Goal: Contribute content: Contribute content

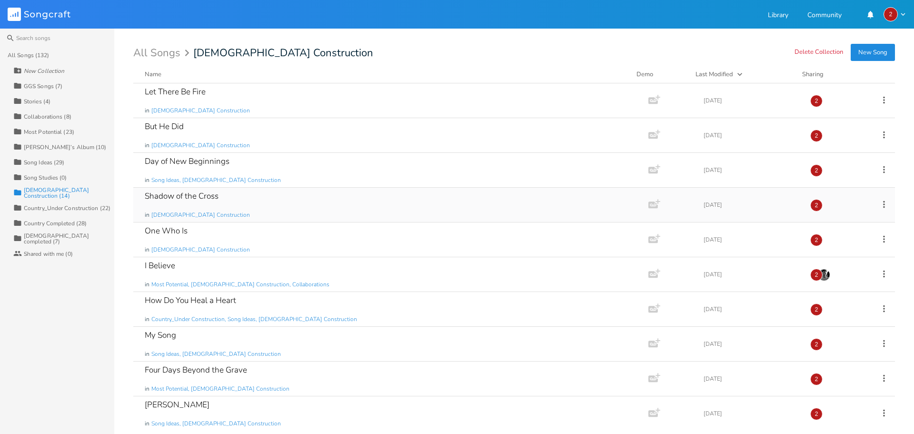
click at [273, 202] on div "Shadow of the Cross in [DEMOGRAPHIC_DATA] Construction" at bounding box center [389, 205] width 489 height 34
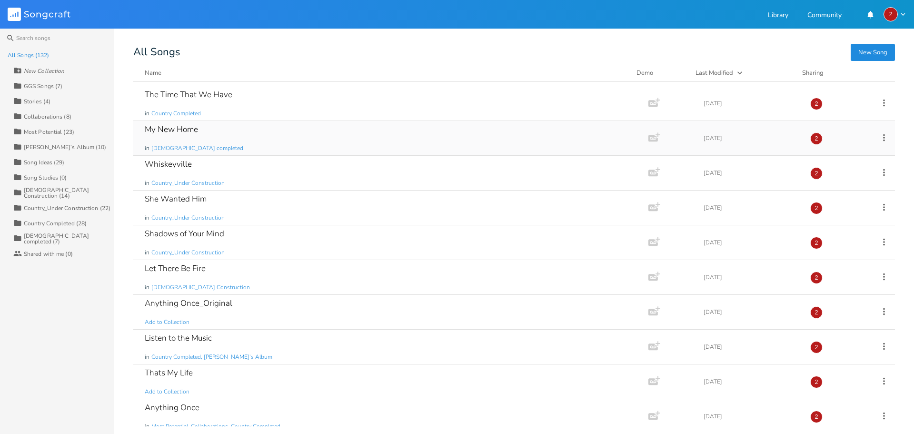
scroll to position [143, 0]
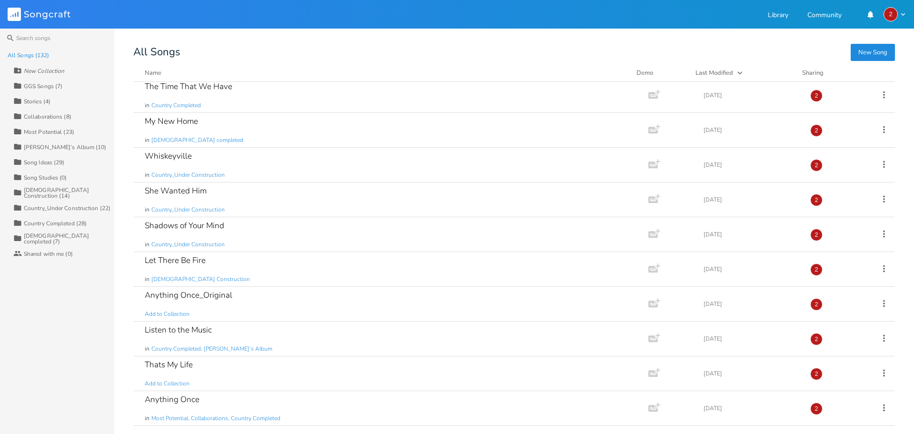
click at [58, 223] on div "Country Completed (28)" at bounding box center [55, 224] width 63 height 6
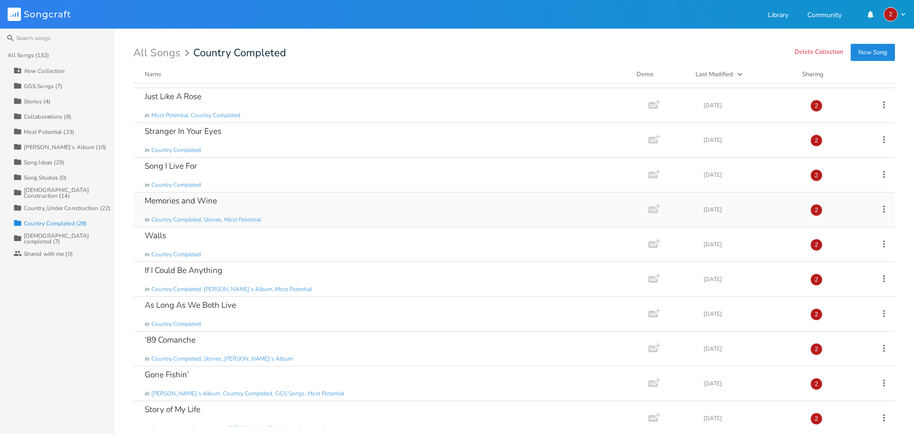
scroll to position [134, 0]
click at [296, 209] on div "Memories and Wine in Country Completed, Stories, Most Potential" at bounding box center [389, 210] width 489 height 34
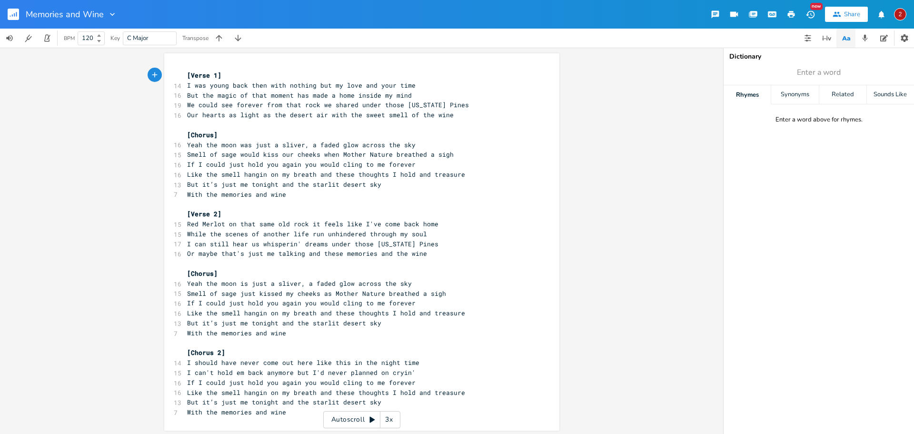
click at [412, 362] on span "I should have never come out here like this in the night time" at bounding box center [303, 362] width 232 height 9
type textarea "anymore"
drag, startPoint x: 287, startPoint y: 375, endPoint x: 264, endPoint y: 374, distance: 22.9
click at [264, 374] on span "I can't hold em back anymore but I'd never planned on cryin'" at bounding box center [301, 372] width 229 height 9
click at [315, 365] on icon "button" at bounding box center [315, 363] width 11 height 11
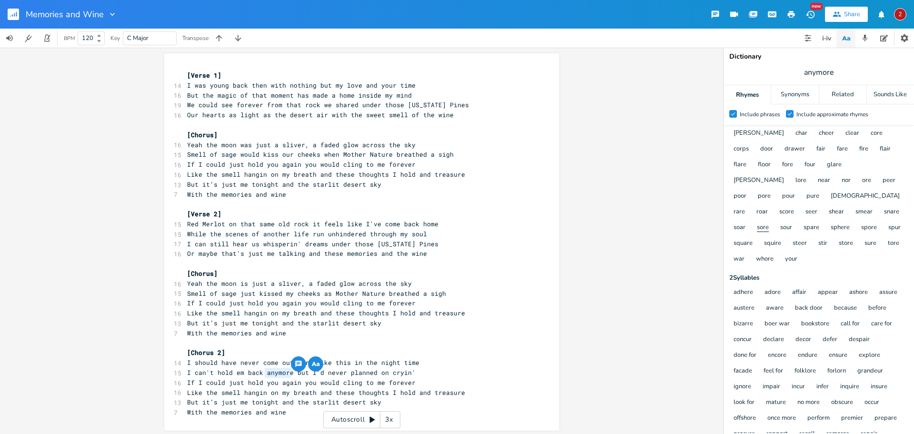
scroll to position [48, 0]
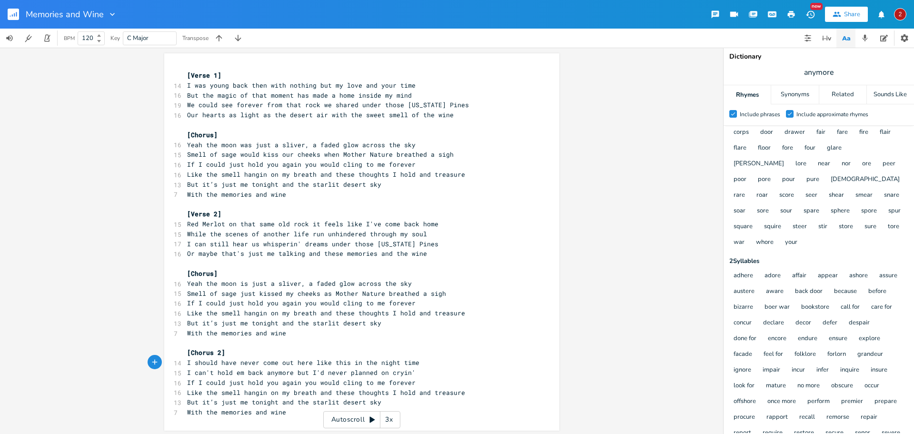
click at [410, 362] on span "I should have never come out here like this in the night time" at bounding box center [303, 362] width 232 height 9
type textarea "I can't hold em back anymore but"
drag, startPoint x: 307, startPoint y: 372, endPoint x: 185, endPoint y: 372, distance: 122.4
click at [187, 372] on span "I can't hold em back anymore but I'd never planned on cryin'" at bounding box center [301, 372] width 229 height 9
click at [288, 374] on pre "I'd never planned on cryin'" at bounding box center [357, 373] width 344 height 10
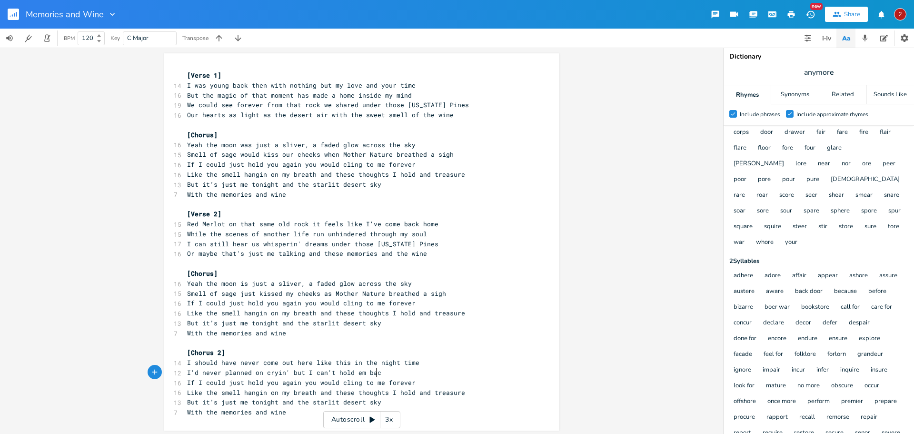
type textarea "but I can't hold em bac"
type textarea "k anymore"
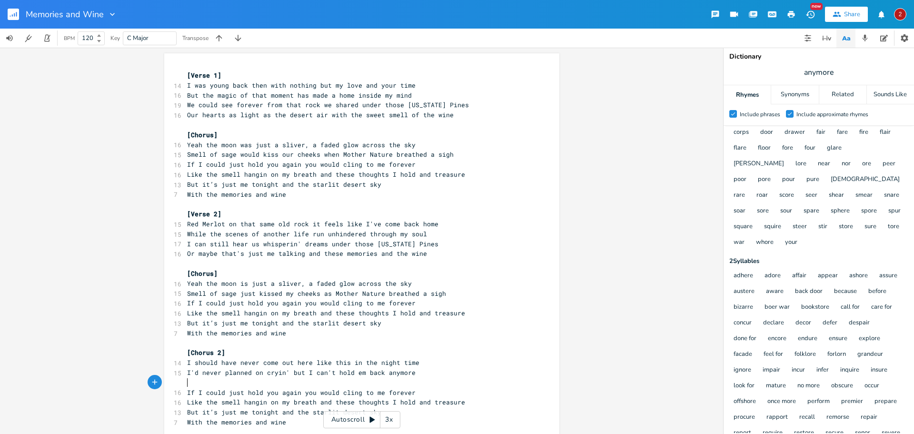
scroll to position [0, 0]
drag, startPoint x: 414, startPoint y: 363, endPoint x: 236, endPoint y: 361, distance: 177.7
click at [236, 361] on span "I should have never come out here like this in the night time" at bounding box center [303, 362] width 232 height 9
type textarea "knwn better trhan"
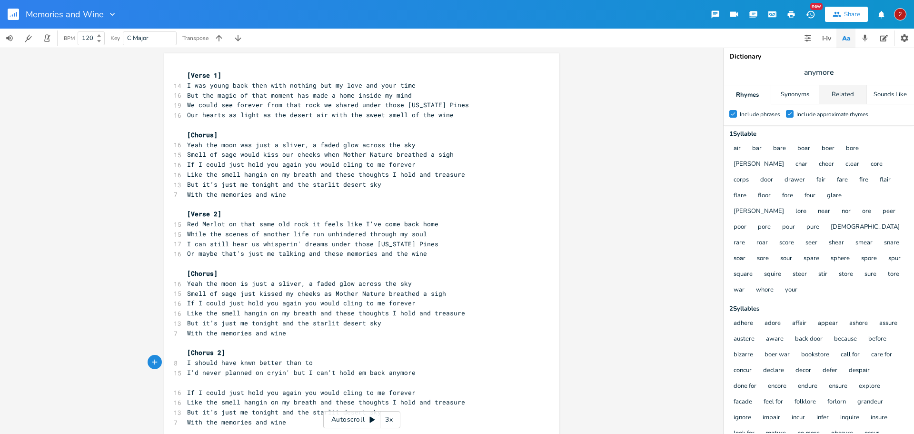
type textarea "han to"
click at [850, 94] on div "Related" at bounding box center [843, 94] width 47 height 19
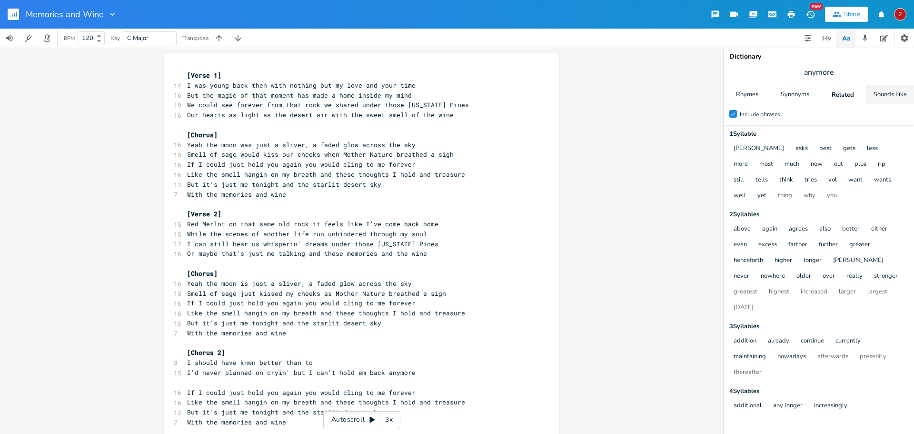
click at [885, 91] on div "Sounds Like" at bounding box center [890, 94] width 47 height 19
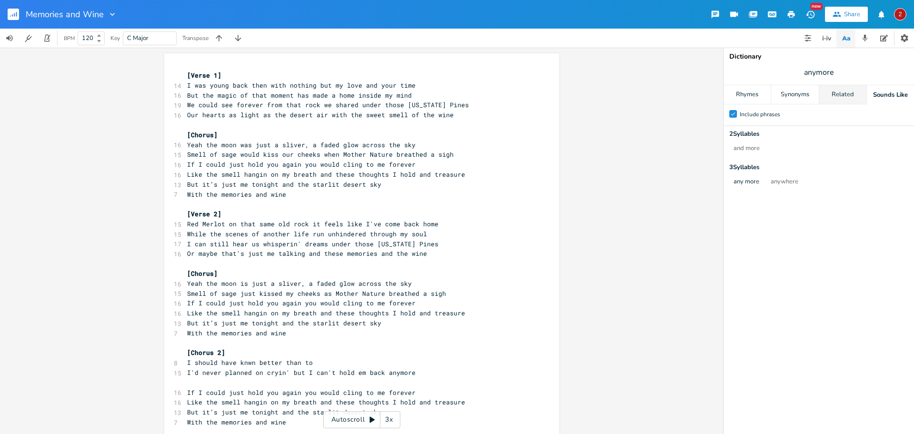
click at [850, 97] on div "Related" at bounding box center [843, 94] width 47 height 19
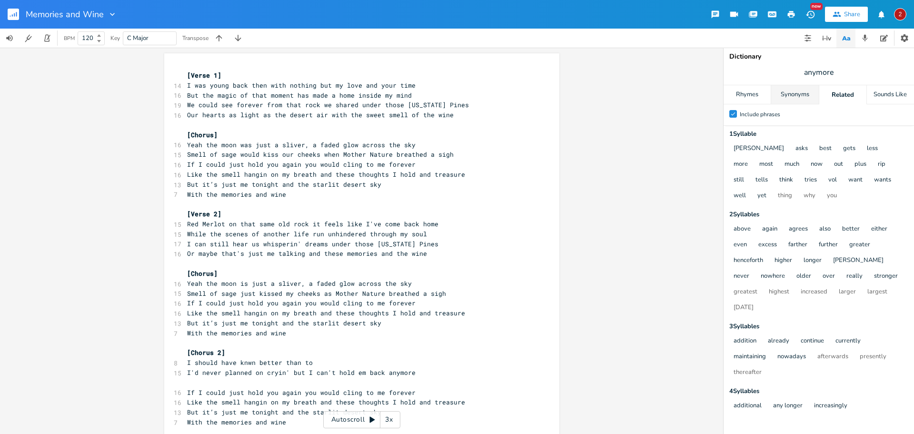
click at [791, 94] on div "Synonyms" at bounding box center [795, 94] width 47 height 19
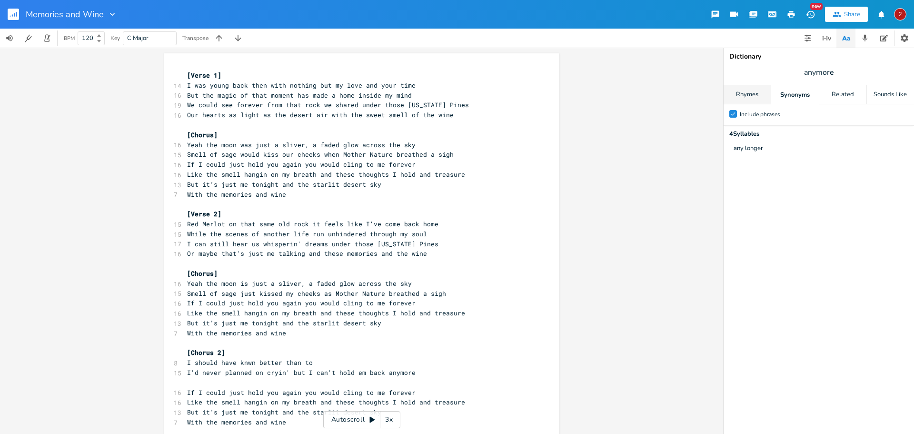
click at [724, 90] on div "Rhymes" at bounding box center [747, 94] width 47 height 19
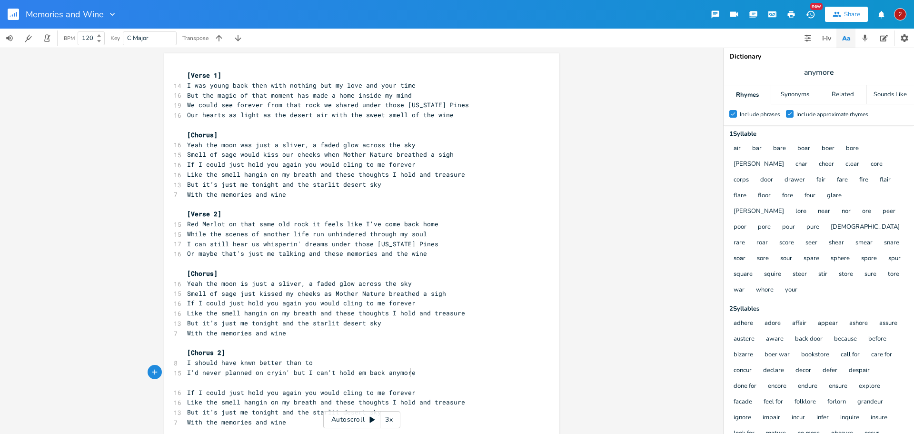
click at [408, 372] on pre "I'd never planned on cryin' but I can't hold em back anymore" at bounding box center [357, 373] width 344 height 10
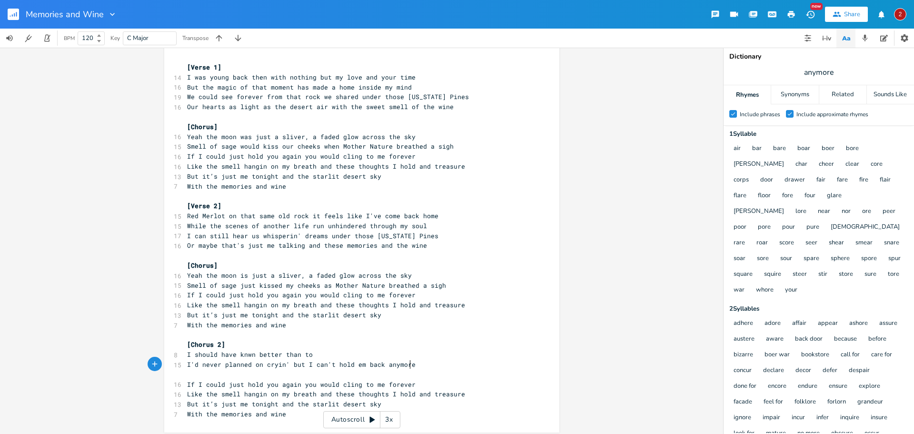
scroll to position [12, 0]
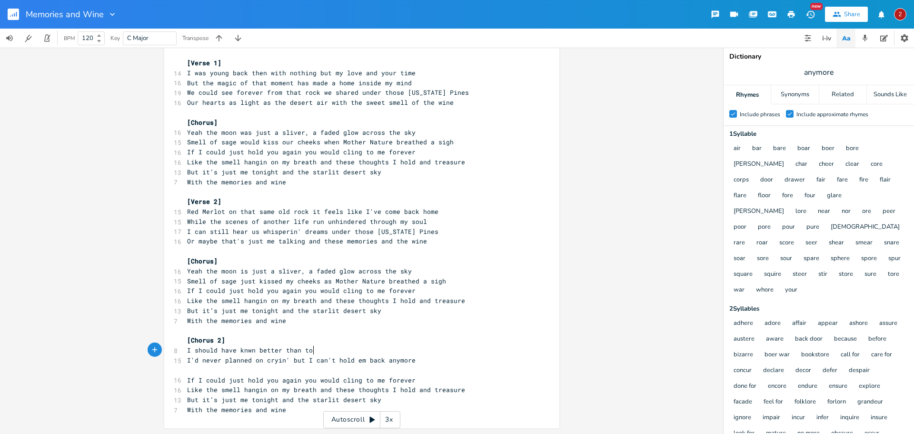
click at [317, 348] on pre "I should have knwn better than to" at bounding box center [357, 350] width 344 height 10
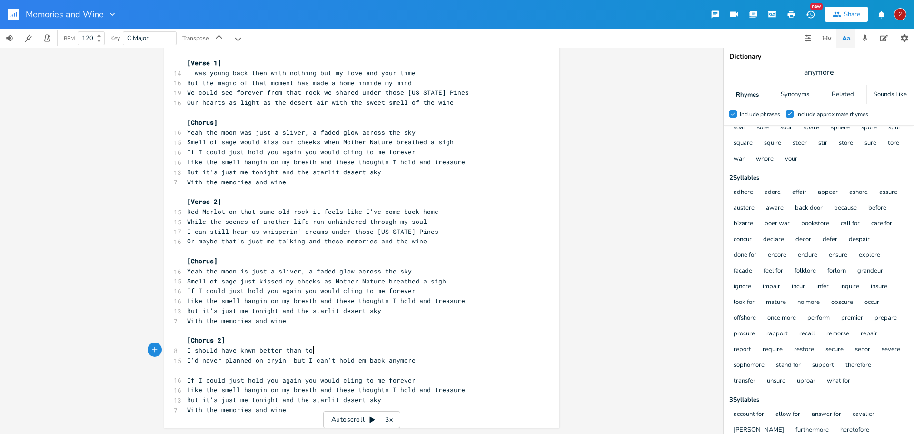
scroll to position [83, 0]
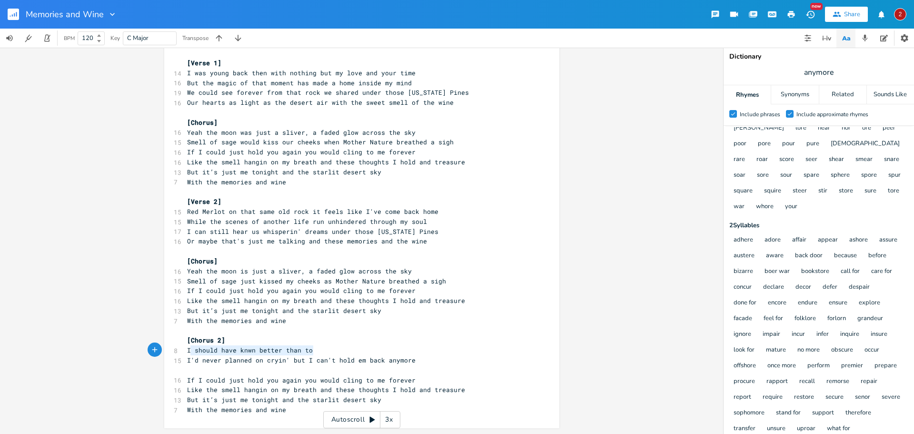
type textarea "I should have knwn better than to"
drag, startPoint x: 312, startPoint y: 349, endPoint x: 185, endPoint y: 351, distance: 127.2
click at [185, 351] on pre "I should have knwn better than to" at bounding box center [357, 350] width 344 height 10
type textarea "It seems like"
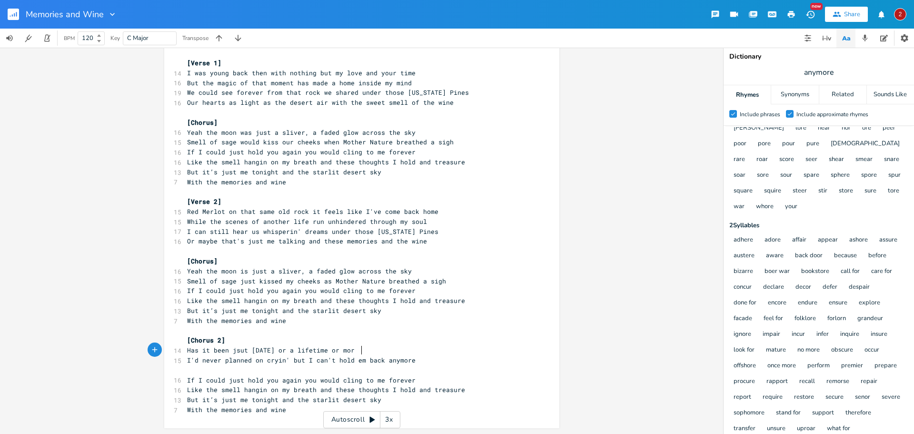
type textarea "Has it been jsut [DATE] or a lifetime or more"
click at [240, 352] on span "Has it been jsut [DATE] or a lifetime or more" at bounding box center [272, 350] width 171 height 9
type textarea "u"
drag, startPoint x: 241, startPoint y: 350, endPoint x: 236, endPoint y: 352, distance: 5.1
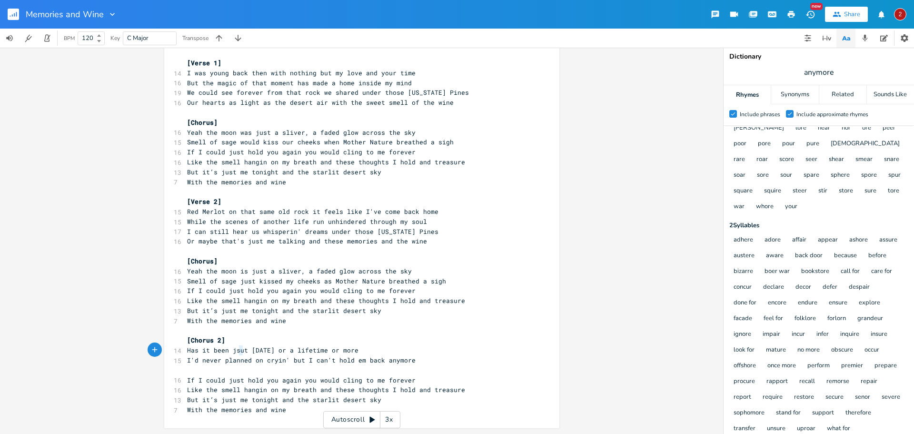
click at [236, 352] on span "Has it been jsut [DATE] or a lifetime or more" at bounding box center [272, 350] width 171 height 9
click at [244, 350] on span "Has it been jsut [DATE] or a lifetime or more" at bounding box center [272, 350] width 171 height 9
drag, startPoint x: 244, startPoint y: 351, endPoint x: 233, endPoint y: 351, distance: 11.0
click at [233, 351] on span "Has it been jsut [DATE] or a lifetime or more" at bounding box center [272, 350] width 171 height 9
type textarea "ust"
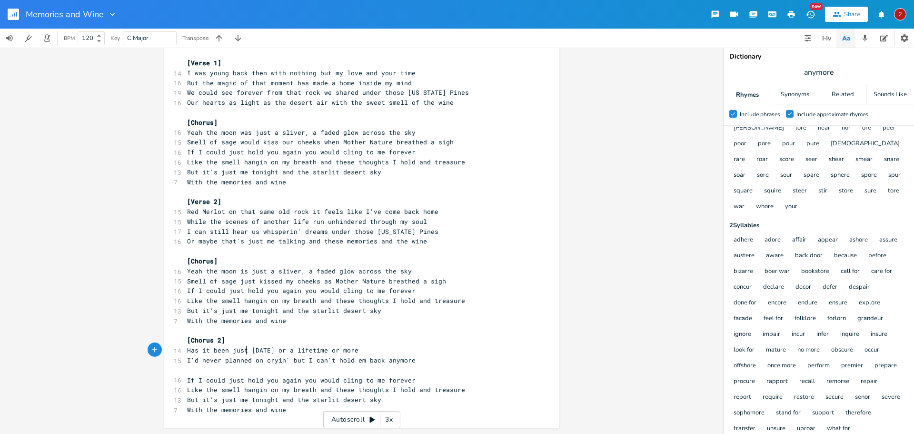
scroll to position [0, 9]
drag, startPoint x: 375, startPoint y: 350, endPoint x: 185, endPoint y: 351, distance: 190.0
click at [185, 351] on pre "Has it been just [DATE] or a lifetime or more" at bounding box center [357, 350] width 344 height 10
type textarea "Has it been just [DATE] or a lifetime or more"
click at [897, 191] on div "air bar bare boar boer bore [PERSON_NAME] cheer clear core corps door drawer fa…" at bounding box center [818, 136] width 181 height 157
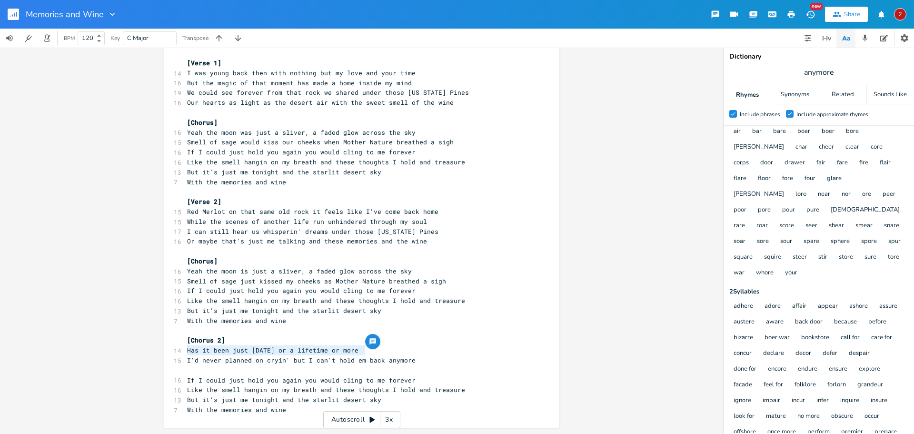
scroll to position [0, 0]
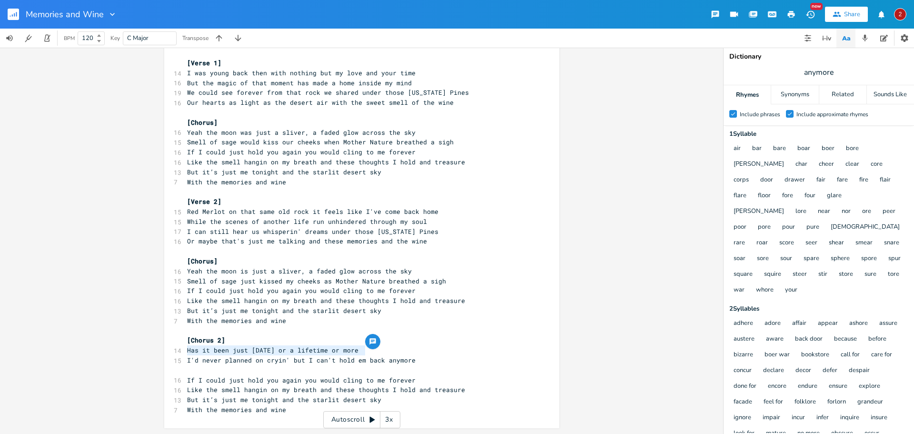
click at [185, 360] on pre "I'd never planned on cryin' but I can't hold em back anymore" at bounding box center [357, 360] width 344 height 10
type textarea "You n"
type textarea "know"
drag, startPoint x: 372, startPoint y: 350, endPoint x: 181, endPoint y: 351, distance: 191.0
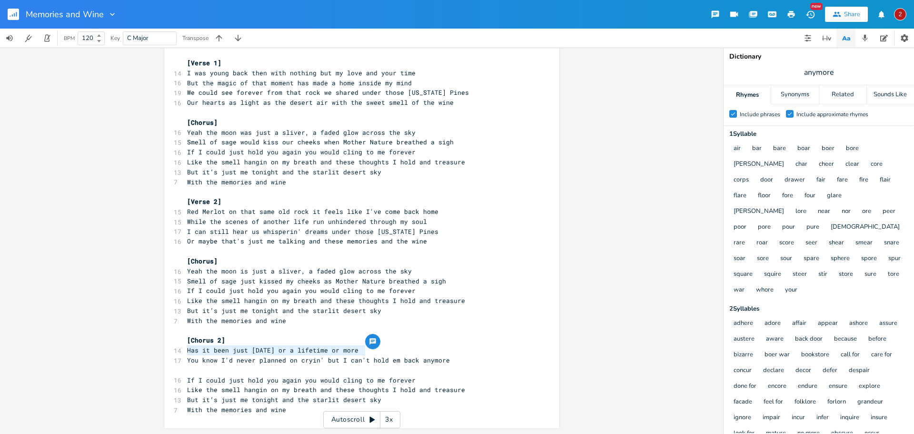
click at [181, 351] on div "Has it been just [DATE] or a lifetime or more x [Verse 1] 14 I was young back t…" at bounding box center [361, 234] width 395 height 387
type textarea "Well"
type textarea "I should hae kn"
type textarea "ve known better than to se"
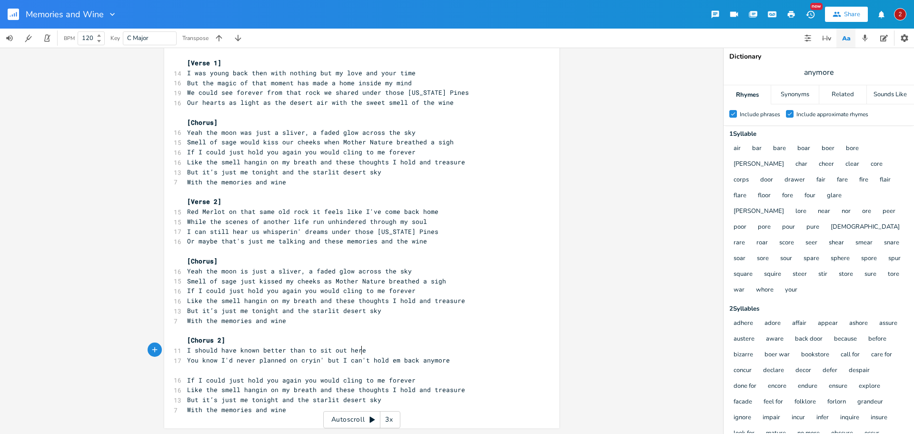
type textarea "it out here"
type textarea "tahn to"
click at [336, 347] on pre "I should have known better than to t" at bounding box center [357, 350] width 344 height 10
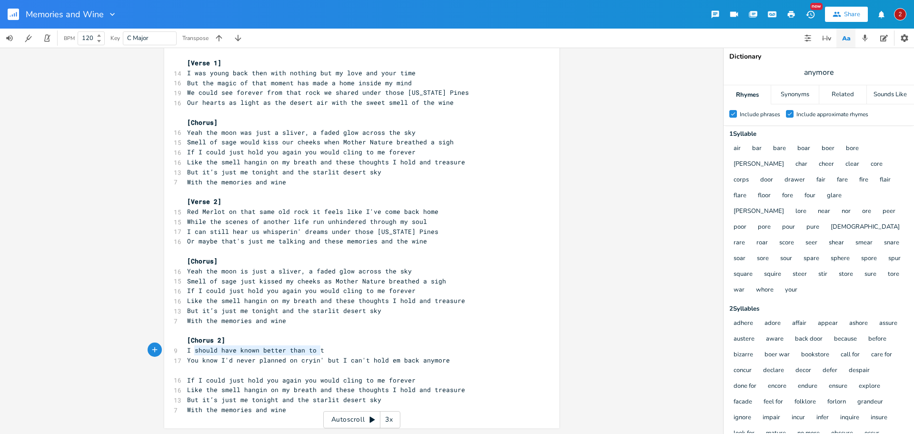
type textarea "I should have known better than to t"
drag, startPoint x: 329, startPoint y: 350, endPoint x: 185, endPoint y: 350, distance: 143.8
click at [185, 350] on pre "I should have known better than to t" at bounding box center [357, 350] width 344 height 10
click at [477, 347] on pre "I should have known better than to t" at bounding box center [357, 350] width 344 height 10
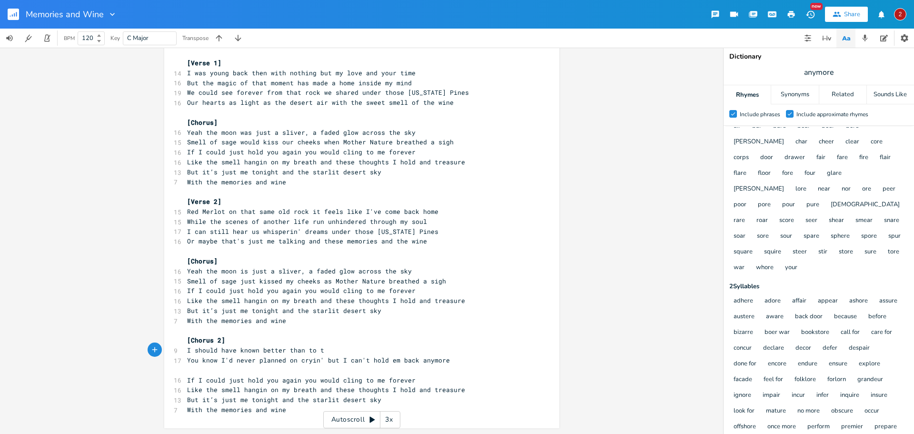
scroll to position [0, 0]
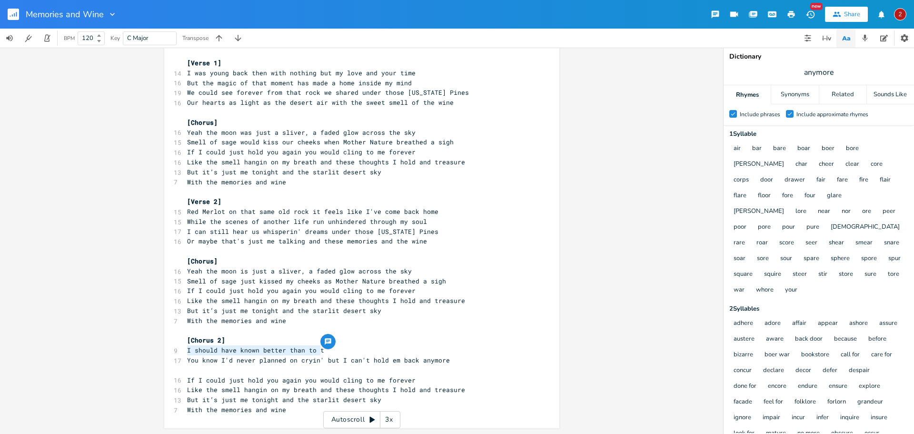
drag, startPoint x: 321, startPoint y: 350, endPoint x: 185, endPoint y: 351, distance: 135.8
click at [185, 351] on pre "I should have known better than to t" at bounding box center [357, 350] width 344 height 10
type textarea "I don't know why"
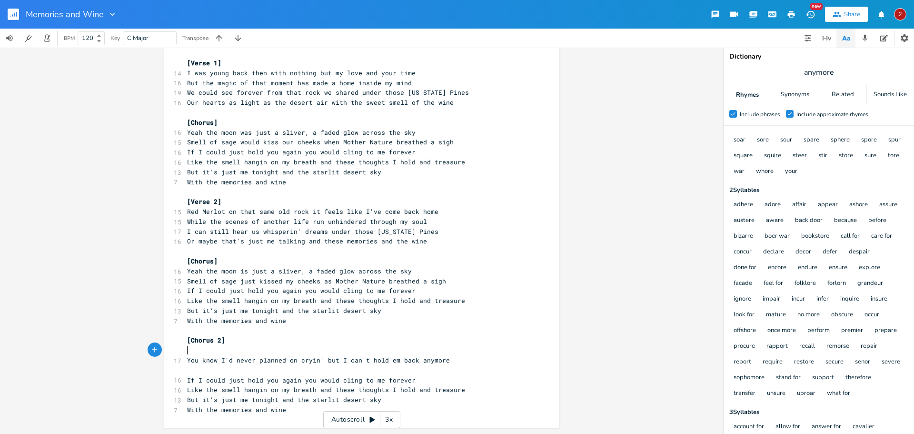
scroll to position [111, 0]
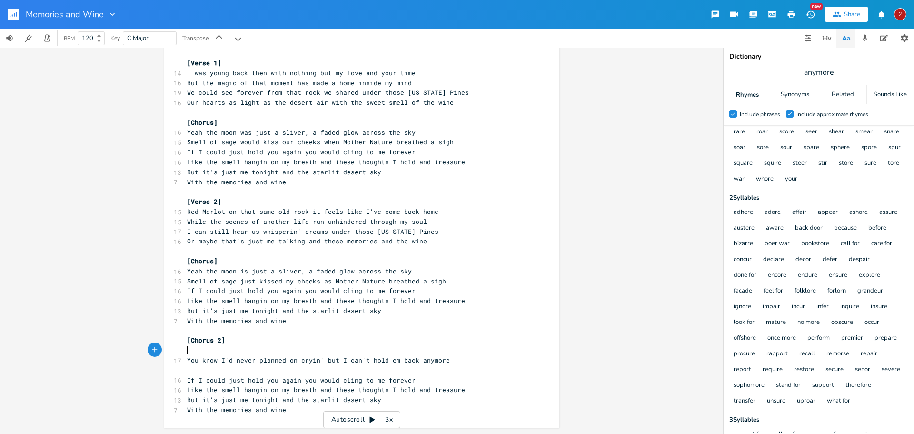
click at [232, 349] on pre "​" at bounding box center [357, 350] width 344 height 10
click at [219, 339] on span "[Chorus 2]" at bounding box center [206, 340] width 38 height 9
type textarea "Brisge"
type textarea "dgte"
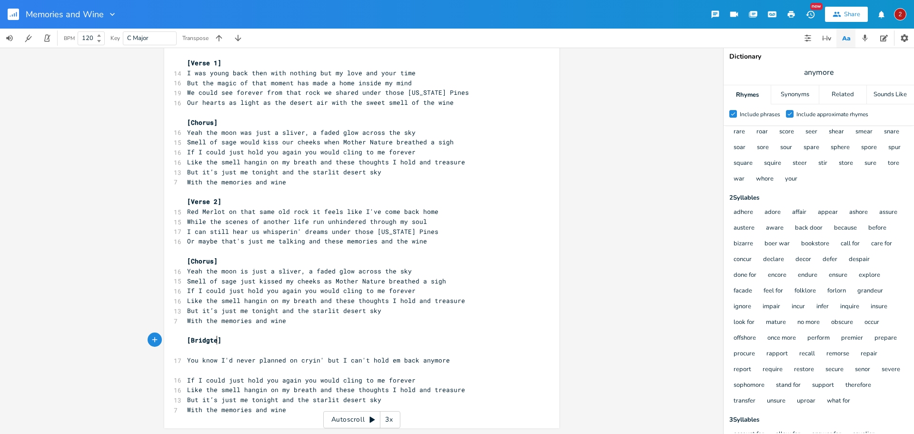
scroll to position [0, 12]
type textarea "e"
click at [192, 353] on pre "​" at bounding box center [357, 350] width 344 height 10
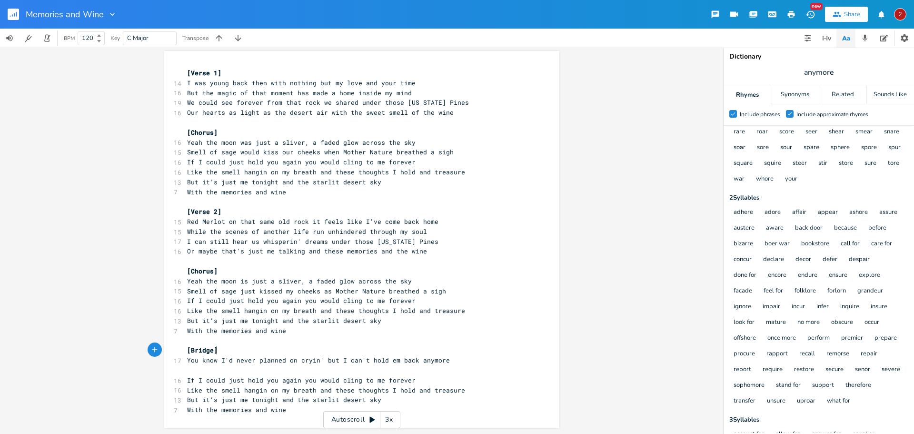
scroll to position [2, 0]
click at [452, 357] on pre "You know I'd never planned on cryin' but I can't hold em back anymore" at bounding box center [357, 360] width 344 height 10
click at [694, 293] on div "x [Verse 1] 14 I was young back then with nothing but my love and your time 16 …" at bounding box center [361, 241] width 723 height 386
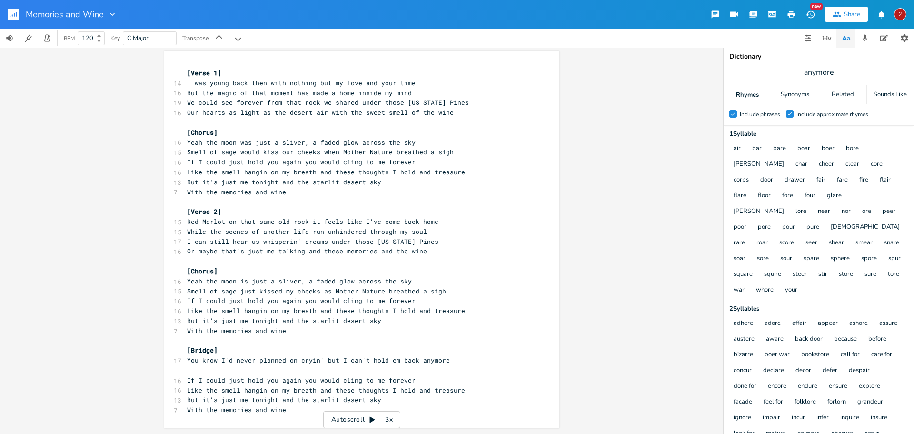
scroll to position [0, 0]
click at [455, 360] on pre "You know I'd never planned on cryin' but I can't hold em back anymore" at bounding box center [357, 360] width 344 height 10
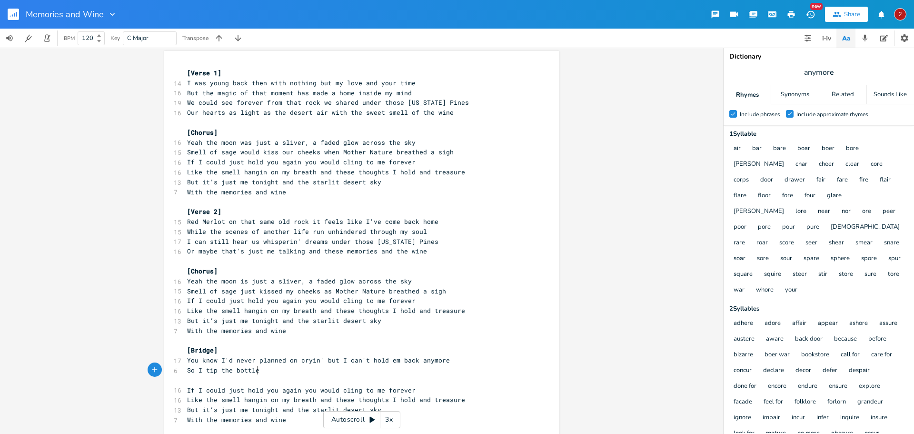
scroll to position [0, 50]
type textarea "So I tip the bottle"
type textarea "So I"
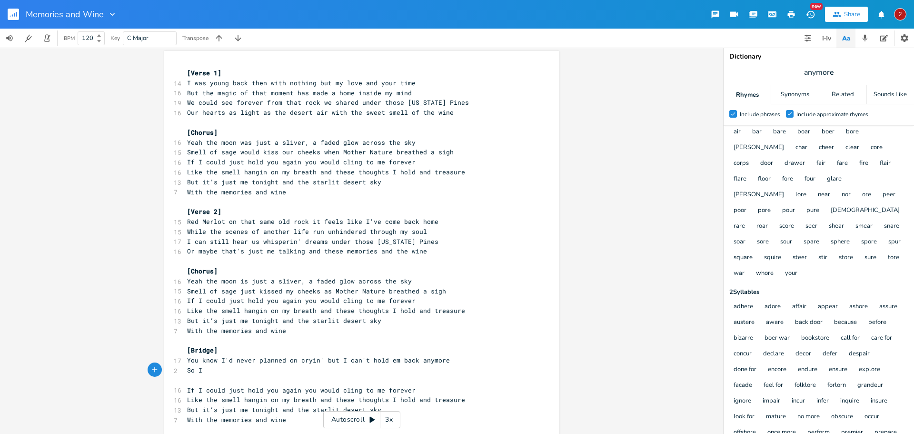
scroll to position [0, 0]
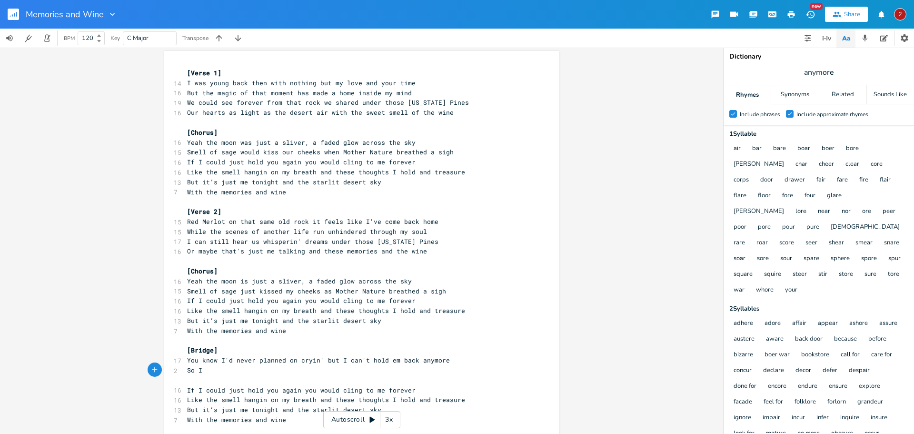
click at [212, 370] on pre "So I" at bounding box center [357, 370] width 344 height 10
type textarea "tip"
type textarea "pour out the last few drops as the"
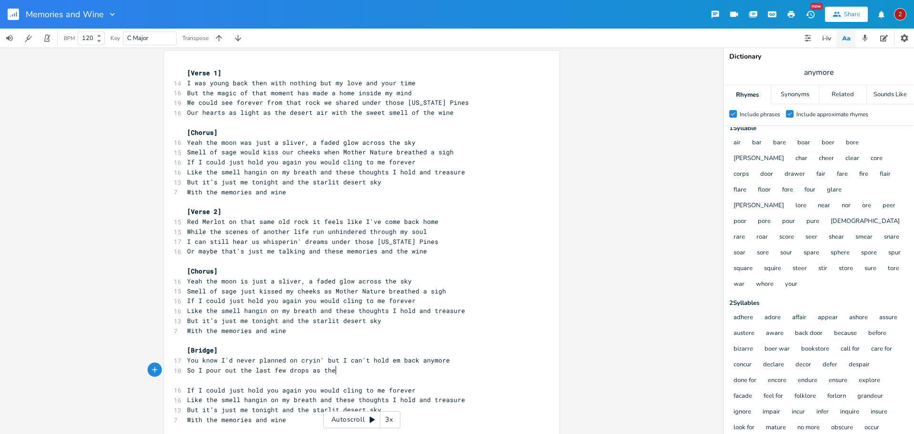
scroll to position [0, 0]
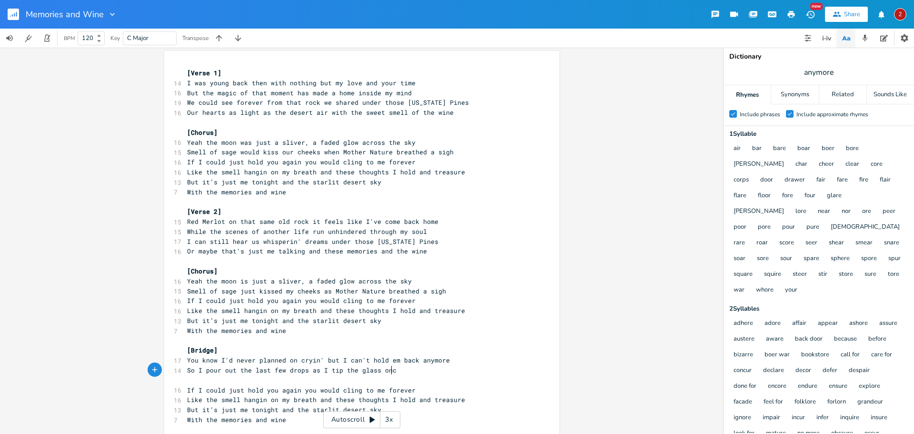
type textarea "I tip the glass once"
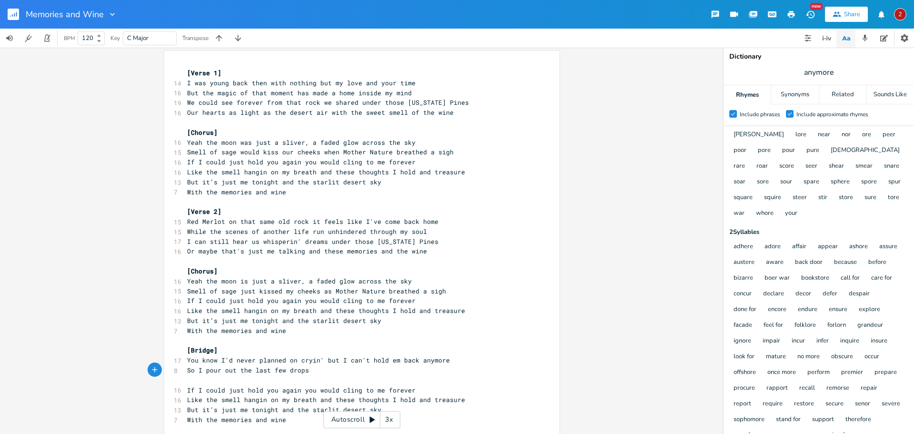
scroll to position [74, 0]
click at [307, 371] on pre "So I pour out the last few drops" at bounding box center [357, 370] width 344 height 10
type textarea "but I can't recall what df"
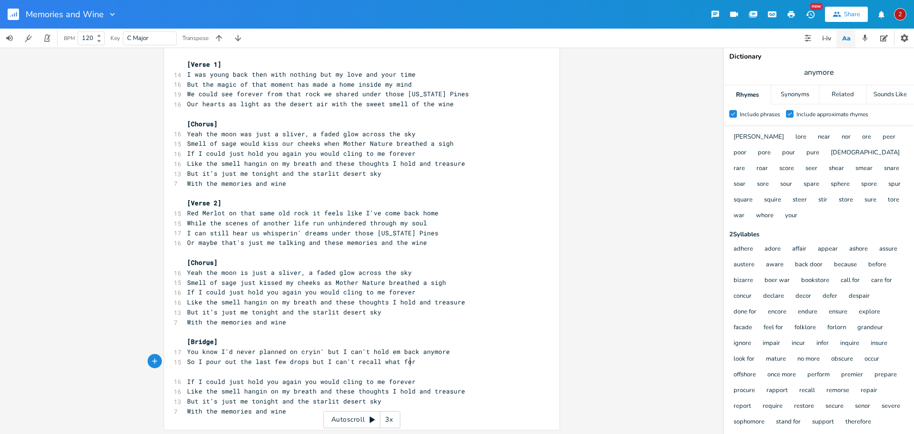
scroll to position [12, 0]
type textarea "for"
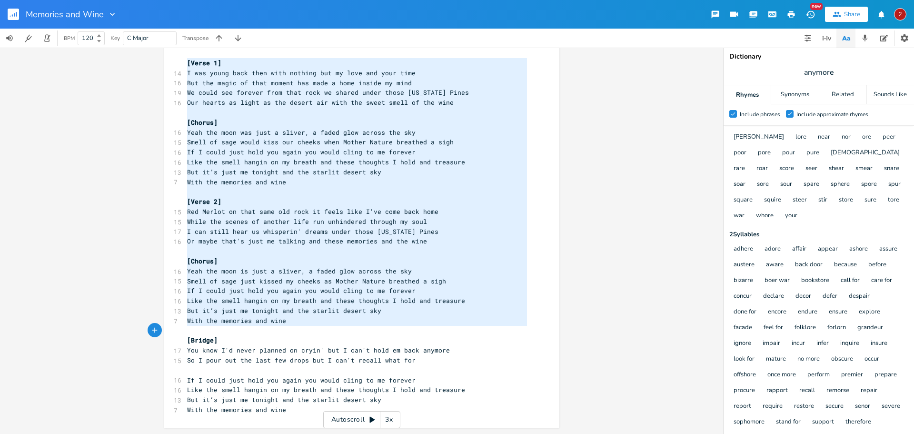
type textarea "[Lorem 6] I dol sitam cons adip elit seddoei tem in utla etd magn aliq Eni adm …"
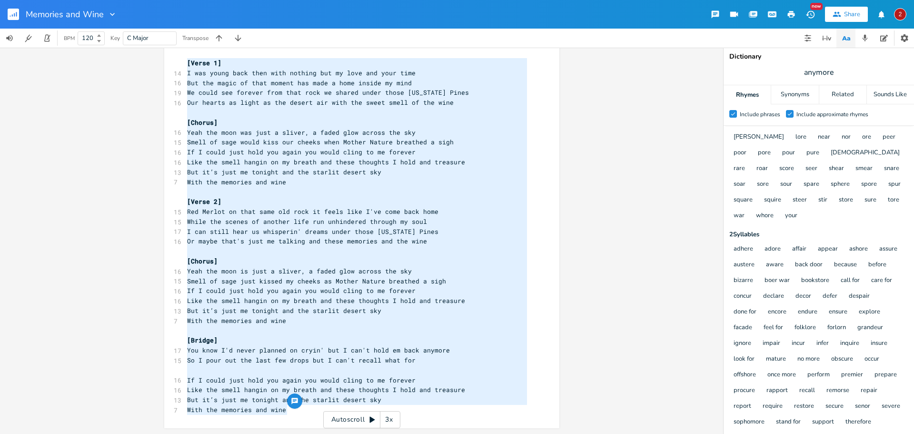
drag, startPoint x: 183, startPoint y: 60, endPoint x: 418, endPoint y: 423, distance: 433.1
click at [418, 423] on div "x [Verse 1] 14 I was young back then with nothing but my love and your time 16 …" at bounding box center [369, 243] width 368 height 375
